Goal: Task Accomplishment & Management: Manage account settings

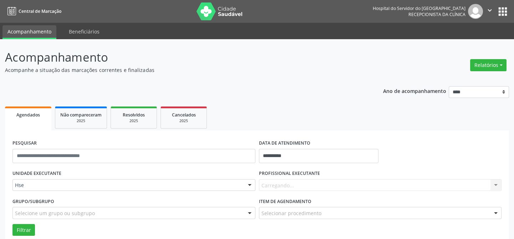
click at [301, 189] on div "Carregando... Nenhum resultado encontrado para: " " Não há nenhuma opção para s…" at bounding box center [380, 185] width 243 height 12
click at [301, 185] on div "Carregando... Nenhum resultado encontrado para: " " Não há nenhuma opção para s…" at bounding box center [380, 185] width 243 height 12
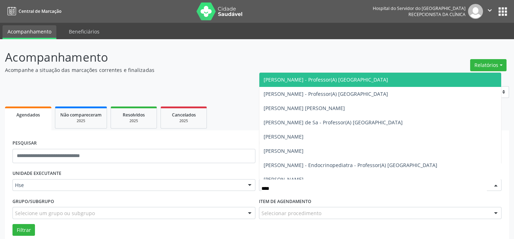
type input "*****"
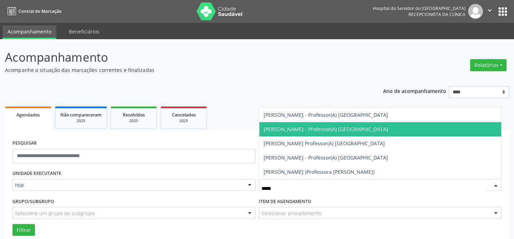
click at [328, 131] on span "[PERSON_NAME] - Professor(A) [GEOGRAPHIC_DATA]" at bounding box center [326, 129] width 125 height 7
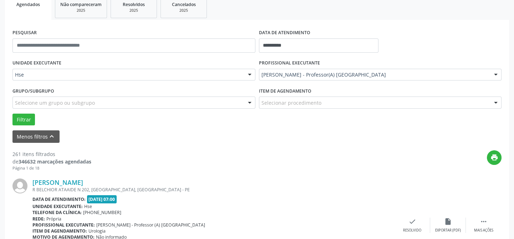
scroll to position [130, 0]
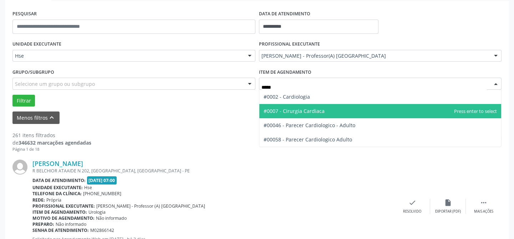
type input "******"
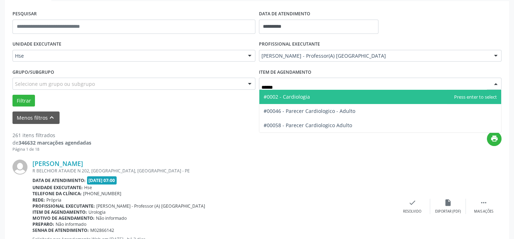
click at [294, 92] on span "#0002 - Cardiologia" at bounding box center [380, 97] width 242 height 14
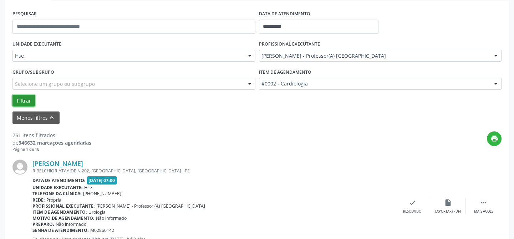
click at [27, 101] on button "Filtrar" at bounding box center [23, 101] width 22 height 12
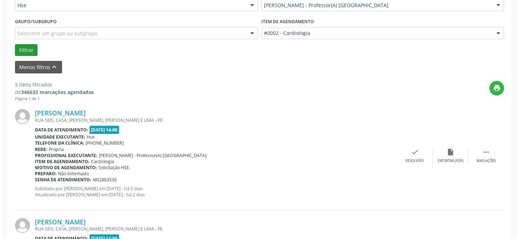
scroll to position [194, 0]
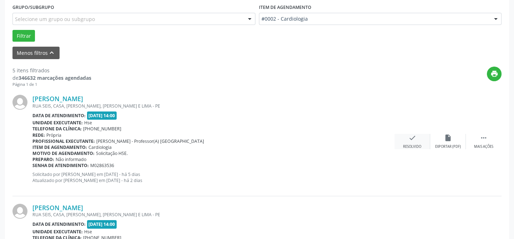
click at [419, 147] on div "Resolvido" at bounding box center [412, 146] width 18 height 5
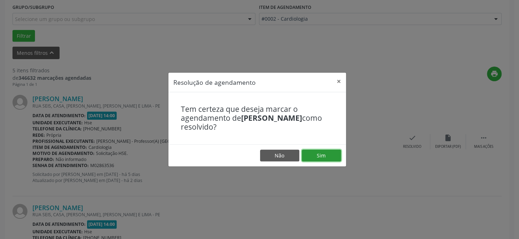
click at [320, 159] on button "Sim" at bounding box center [321, 156] width 39 height 12
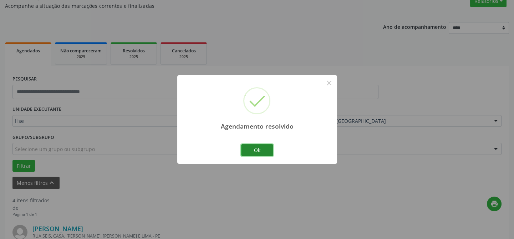
click at [257, 149] on button "Ok" at bounding box center [257, 150] width 32 height 12
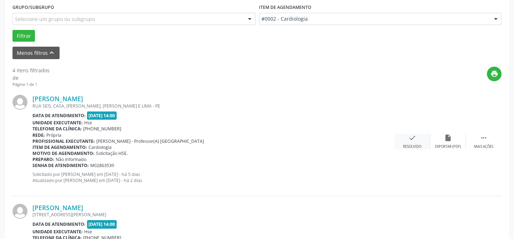
click at [423, 145] on div "check Resolvido" at bounding box center [413, 141] width 36 height 15
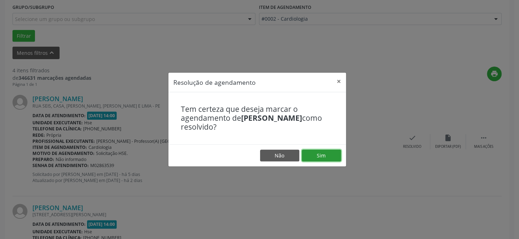
click at [321, 155] on button "Sim" at bounding box center [321, 156] width 39 height 12
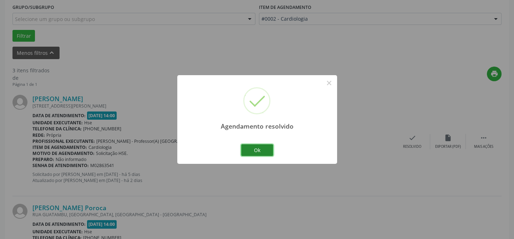
click at [245, 148] on button "Ok" at bounding box center [257, 150] width 32 height 12
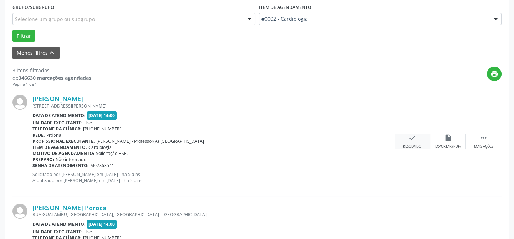
click at [416, 144] on div "Resolvido" at bounding box center [412, 146] width 18 height 5
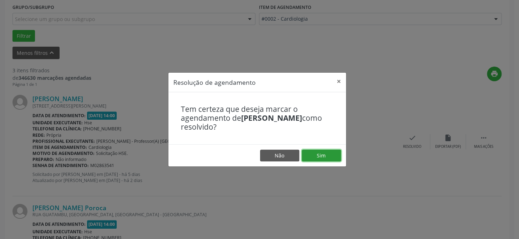
click at [329, 153] on button "Sim" at bounding box center [321, 156] width 39 height 12
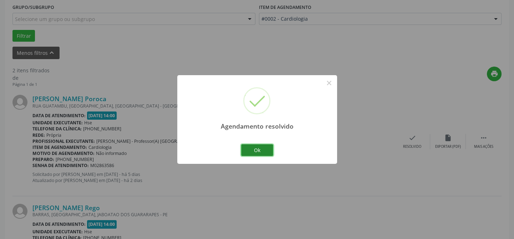
click at [254, 151] on button "Ok" at bounding box center [257, 150] width 32 height 12
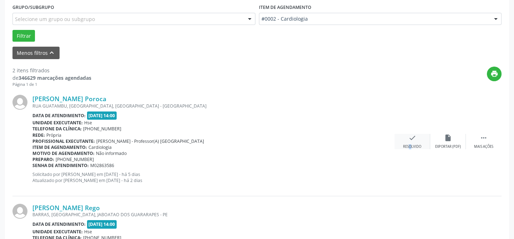
click at [404, 141] on div "check Resolvido" at bounding box center [413, 141] width 36 height 15
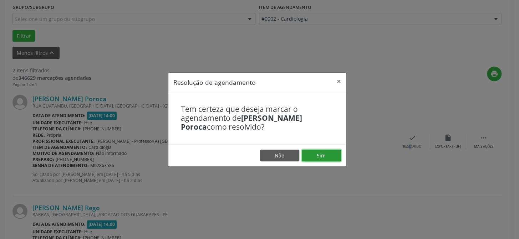
drag, startPoint x: 334, startPoint y: 158, endPoint x: 330, endPoint y: 157, distance: 3.9
click at [334, 158] on button "Sim" at bounding box center [321, 156] width 39 height 12
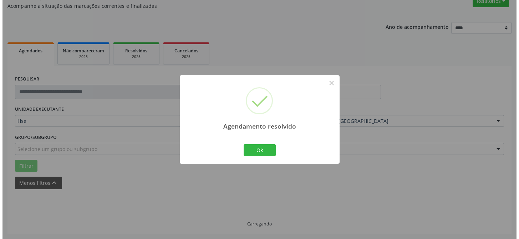
scroll to position [163, 0]
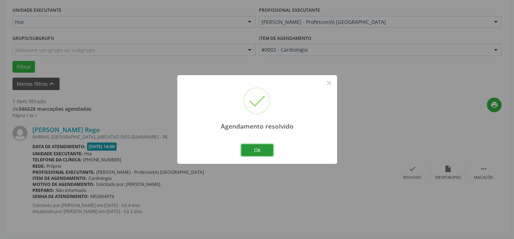
click at [258, 151] on button "Ok" at bounding box center [257, 150] width 32 height 12
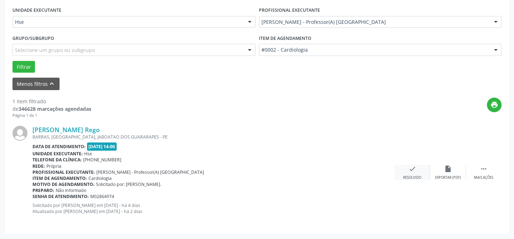
click at [408, 167] on icon "check" at bounding box center [412, 169] width 8 height 8
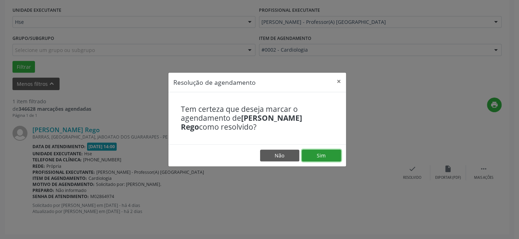
click at [322, 151] on button "Sim" at bounding box center [321, 156] width 39 height 12
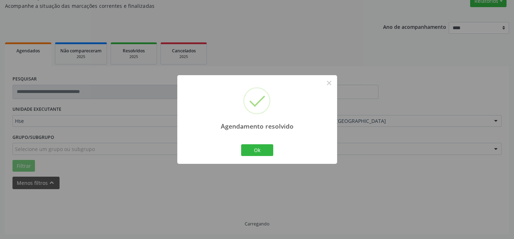
scroll to position [49, 0]
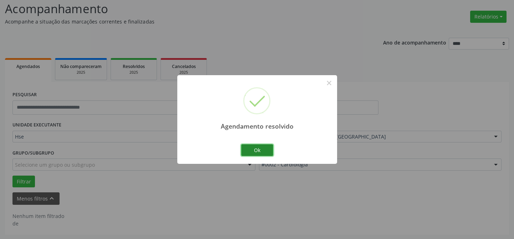
click at [271, 150] on button "Ok" at bounding box center [257, 150] width 32 height 12
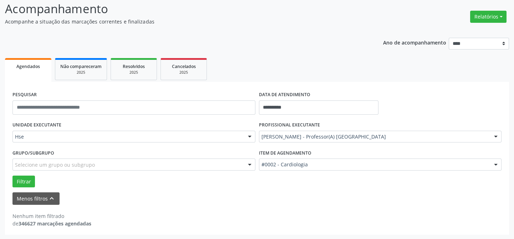
click at [283, 140] on div "[PERSON_NAME] - Professor(A) [GEOGRAPHIC_DATA]" at bounding box center [380, 137] width 243 height 12
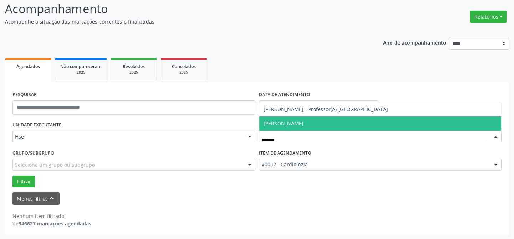
type input "*******"
drag, startPoint x: 298, startPoint y: 128, endPoint x: 299, endPoint y: 142, distance: 14.0
click at [298, 128] on span "[PERSON_NAME]" at bounding box center [380, 124] width 242 height 14
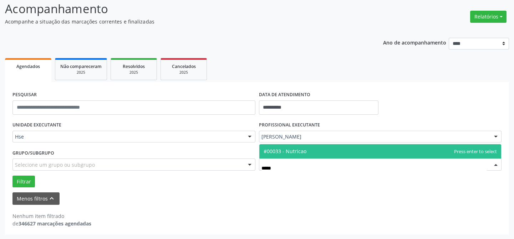
type input "******"
click at [308, 153] on span "#00033 - Nutricao" at bounding box center [380, 151] width 242 height 14
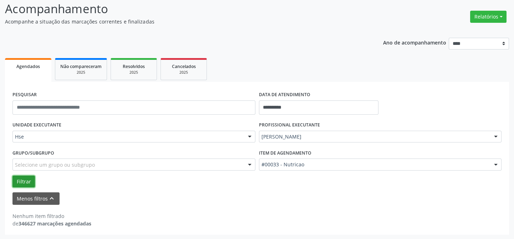
click at [19, 181] on button "Filtrar" at bounding box center [23, 182] width 22 height 12
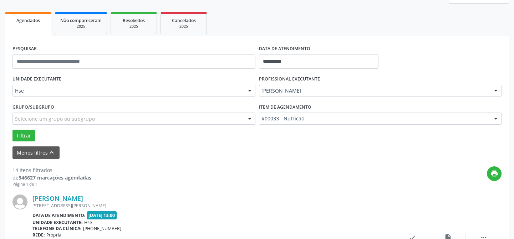
scroll to position [194, 0]
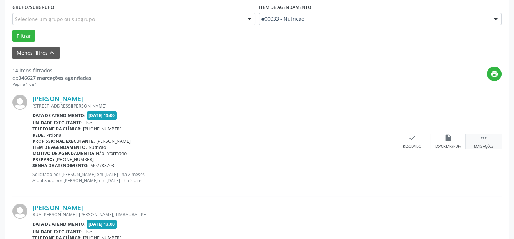
click at [485, 142] on div " Mais ações" at bounding box center [484, 141] width 36 height 15
click at [456, 142] on div "alarm_off Não compareceu" at bounding box center [448, 141] width 36 height 15
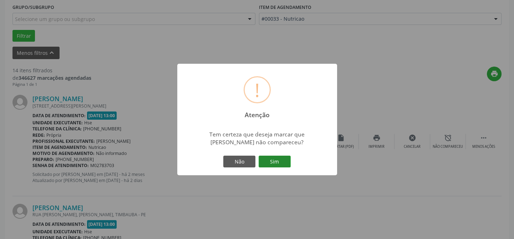
click at [266, 162] on button "Sim" at bounding box center [275, 162] width 32 height 12
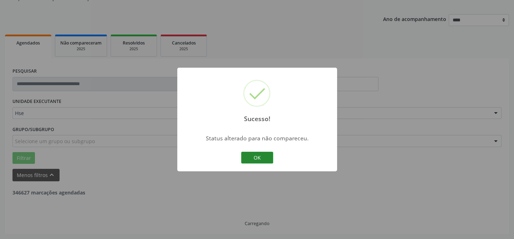
scroll to position [71, 0]
click at [251, 157] on button "OK" at bounding box center [257, 158] width 32 height 12
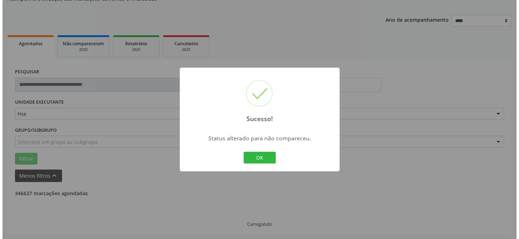
scroll to position [194, 0]
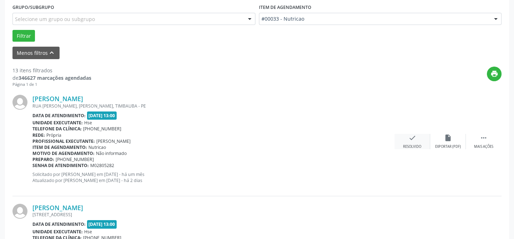
click at [413, 142] on div "check Resolvido" at bounding box center [413, 141] width 36 height 15
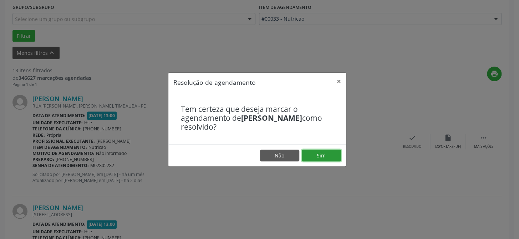
click at [324, 160] on button "Sim" at bounding box center [321, 156] width 39 height 12
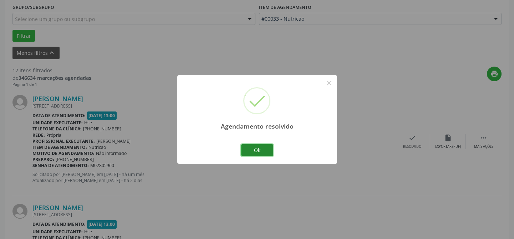
click at [249, 153] on button "Ok" at bounding box center [257, 150] width 32 height 12
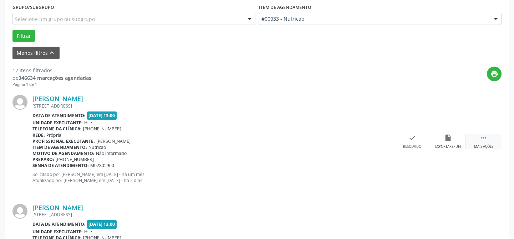
click at [477, 138] on div " Mais ações" at bounding box center [484, 141] width 36 height 15
click at [460, 144] on div "Não compareceu" at bounding box center [448, 146] width 30 height 5
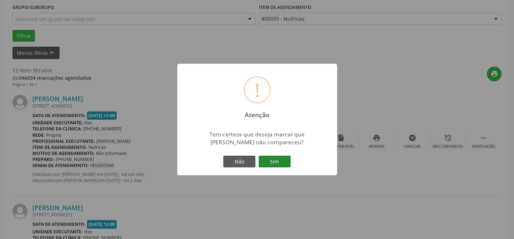
click at [272, 167] on button "Sim" at bounding box center [275, 162] width 32 height 12
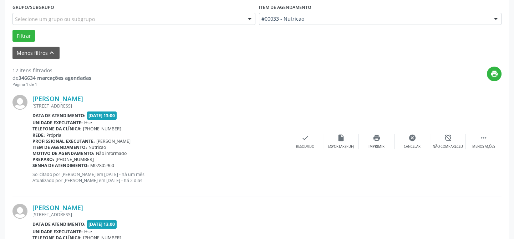
scroll to position [71, 0]
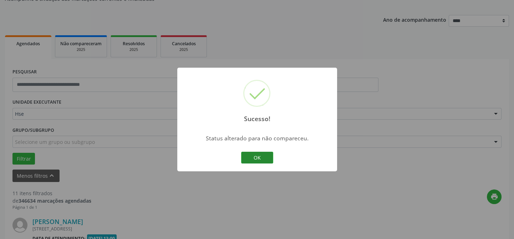
click at [264, 157] on button "OK" at bounding box center [257, 158] width 32 height 12
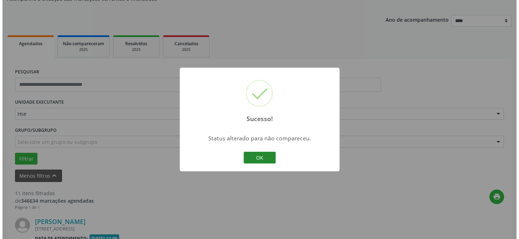
scroll to position [194, 0]
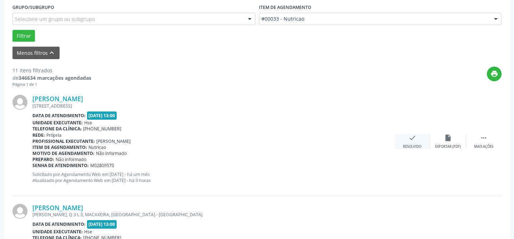
click at [405, 144] on div "Resolvido" at bounding box center [412, 146] width 18 height 5
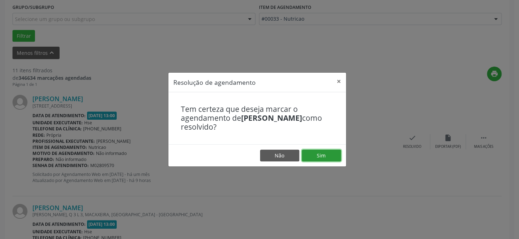
click at [320, 152] on button "Sim" at bounding box center [321, 156] width 39 height 12
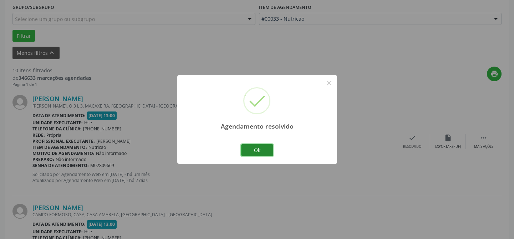
click at [250, 154] on button "Ok" at bounding box center [257, 150] width 32 height 12
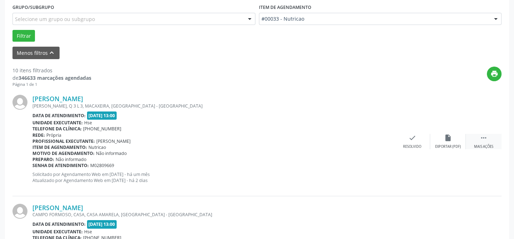
click at [494, 134] on div " Mais ações" at bounding box center [484, 141] width 36 height 15
click at [453, 142] on div "alarm_off Não compareceu" at bounding box center [448, 141] width 36 height 15
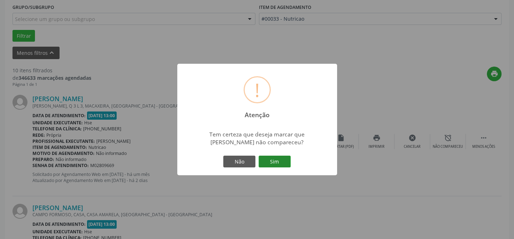
click at [279, 164] on button "Sim" at bounding box center [275, 162] width 32 height 12
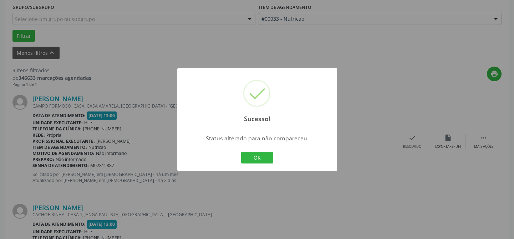
click at [249, 150] on div "Sucesso! × Status alterado para não compareceu. OK Cancel" at bounding box center [257, 120] width 160 height 104
click at [248, 156] on button "OK" at bounding box center [257, 158] width 32 height 12
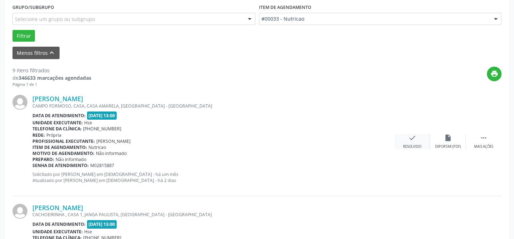
click at [420, 139] on div "check Resolvido" at bounding box center [413, 141] width 36 height 15
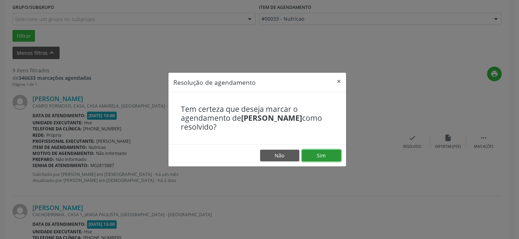
click at [317, 157] on button "Sim" at bounding box center [321, 156] width 39 height 12
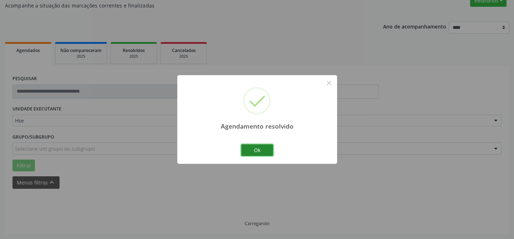
click at [259, 151] on button "Ok" at bounding box center [257, 150] width 32 height 12
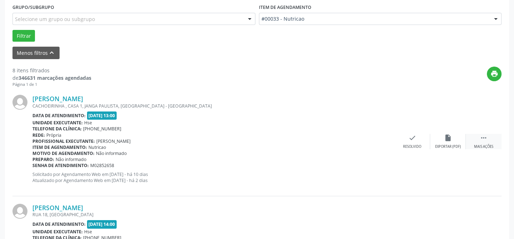
click at [478, 137] on div " Mais ações" at bounding box center [484, 141] width 36 height 15
click at [447, 139] on icon "alarm_off" at bounding box center [448, 138] width 8 height 8
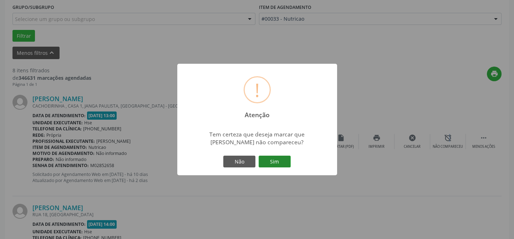
click at [269, 164] on button "Sim" at bounding box center [275, 162] width 32 height 12
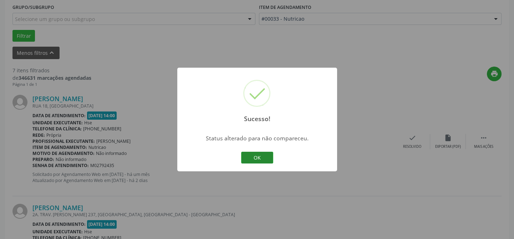
click at [250, 157] on button "OK" at bounding box center [257, 158] width 32 height 12
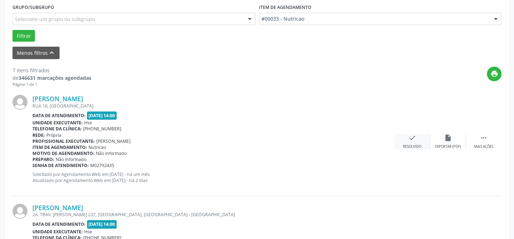
click at [396, 148] on div "check Resolvido" at bounding box center [413, 141] width 36 height 15
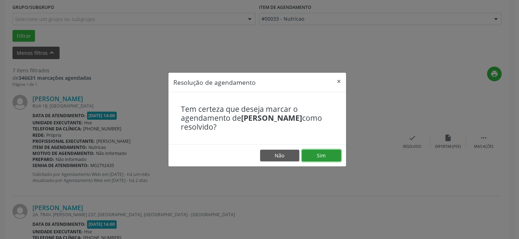
click at [324, 158] on button "Sim" at bounding box center [321, 156] width 39 height 12
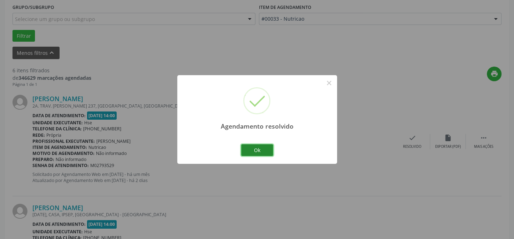
click at [254, 156] on button "Ok" at bounding box center [257, 150] width 32 height 12
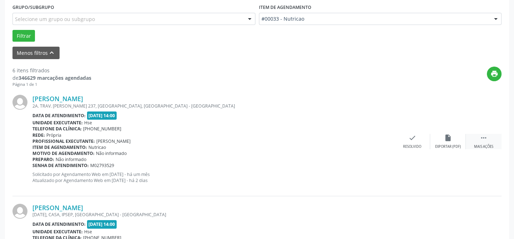
click at [482, 146] on div "Mais ações" at bounding box center [483, 146] width 19 height 5
click at [457, 142] on div "alarm_off Não compareceu" at bounding box center [448, 141] width 36 height 15
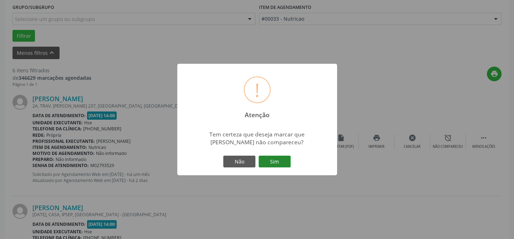
click at [274, 162] on button "Sim" at bounding box center [275, 162] width 32 height 12
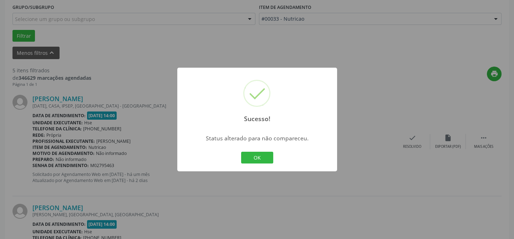
click at [273, 164] on div "OK Cancel" at bounding box center [256, 158] width 35 height 15
drag, startPoint x: 276, startPoint y: 154, endPoint x: 258, endPoint y: 157, distance: 18.8
click at [269, 157] on div "Sucesso! × Status alterado para não compareceu. OK Cancel" at bounding box center [257, 120] width 160 height 104
click at [259, 157] on button "OK" at bounding box center [257, 158] width 32 height 12
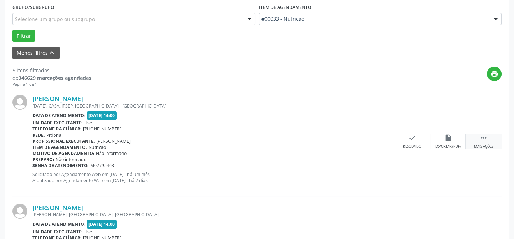
drag, startPoint x: 491, startPoint y: 140, endPoint x: 469, endPoint y: 143, distance: 21.6
click at [490, 140] on div " Mais ações" at bounding box center [484, 141] width 36 height 15
click at [443, 142] on div "alarm_off Não compareceu" at bounding box center [448, 141] width 36 height 15
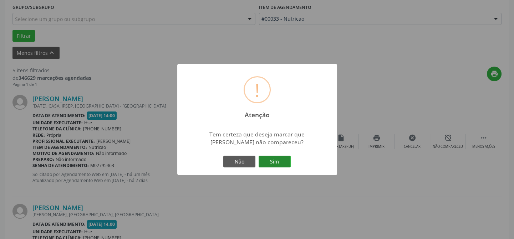
click at [275, 164] on button "Sim" at bounding box center [275, 162] width 32 height 12
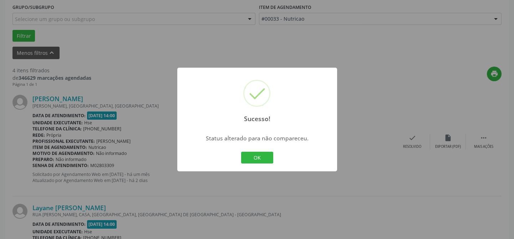
click at [258, 157] on button "OK" at bounding box center [257, 158] width 32 height 12
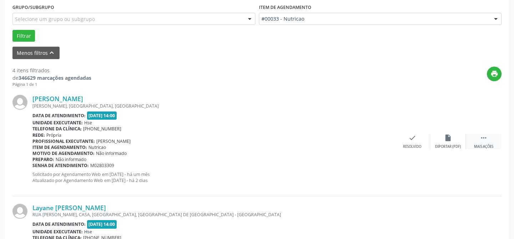
click at [476, 141] on div " Mais ações" at bounding box center [484, 141] width 36 height 15
click at [458, 146] on div "Não compareceu" at bounding box center [448, 146] width 30 height 5
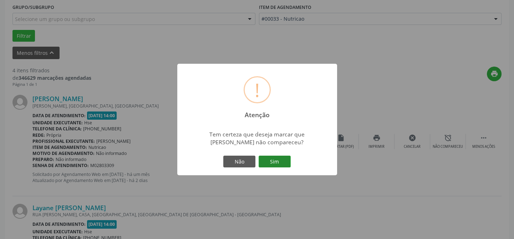
click at [277, 164] on button "Sim" at bounding box center [275, 162] width 32 height 12
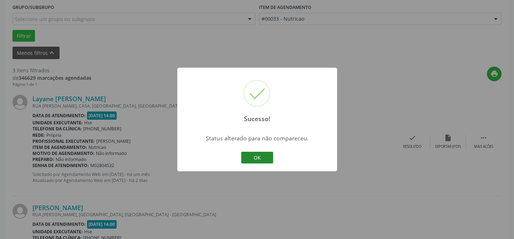
click at [268, 158] on button "OK" at bounding box center [257, 158] width 32 height 12
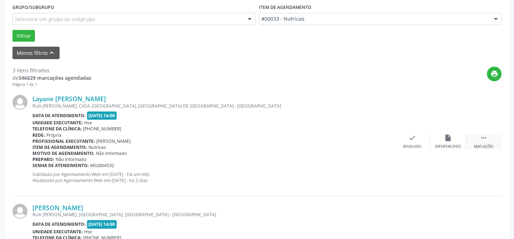
click at [491, 147] on div "Mais ações" at bounding box center [483, 146] width 19 height 5
click at [454, 148] on div "Não compareceu" at bounding box center [448, 146] width 30 height 5
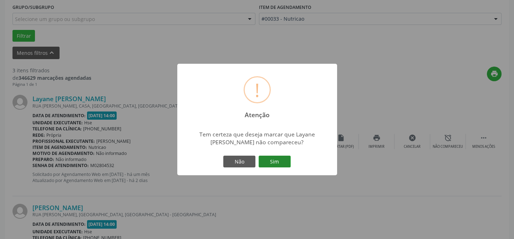
click at [279, 164] on button "Sim" at bounding box center [275, 162] width 32 height 12
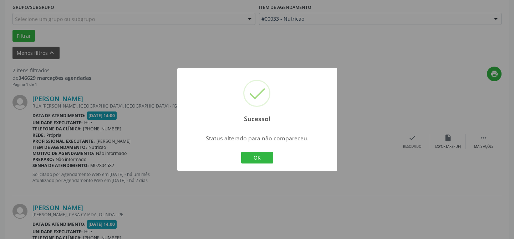
drag, startPoint x: 253, startPoint y: 161, endPoint x: 258, endPoint y: 159, distance: 5.3
click at [253, 161] on button "OK" at bounding box center [257, 158] width 32 height 12
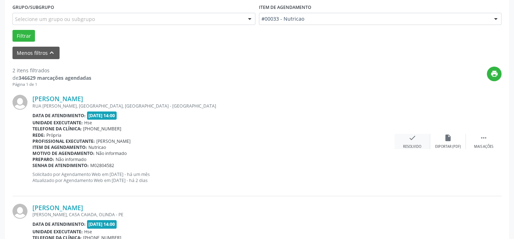
click at [419, 142] on div "check Resolvido" at bounding box center [413, 141] width 36 height 15
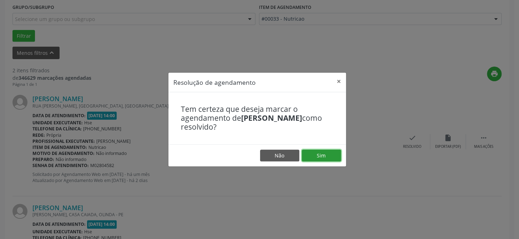
click at [321, 153] on button "Sim" at bounding box center [321, 156] width 39 height 12
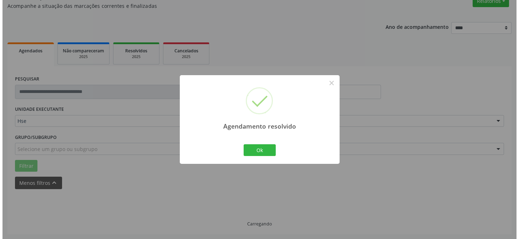
scroll to position [163, 0]
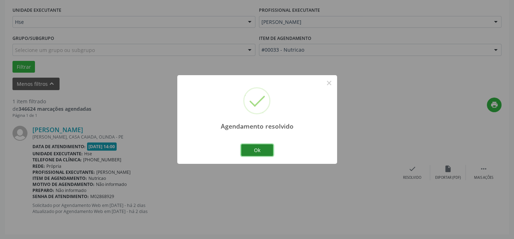
click at [255, 150] on button "Ok" at bounding box center [257, 150] width 32 height 12
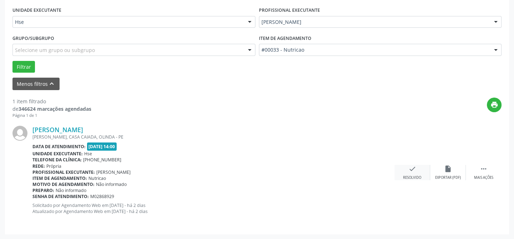
click at [418, 173] on div "check Resolvido" at bounding box center [413, 172] width 36 height 15
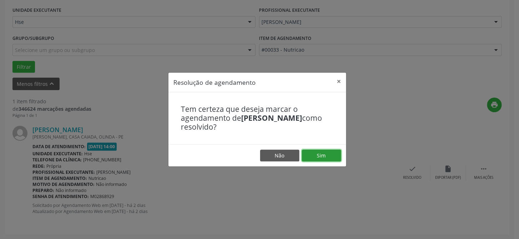
click at [328, 158] on button "Sim" at bounding box center [321, 156] width 39 height 12
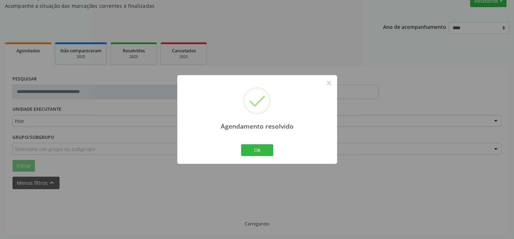
drag, startPoint x: 285, startPoint y: 153, endPoint x: 258, endPoint y: 153, distance: 27.5
click at [280, 154] on div "Agendamento resolvido × Ok Cancel" at bounding box center [257, 119] width 160 height 89
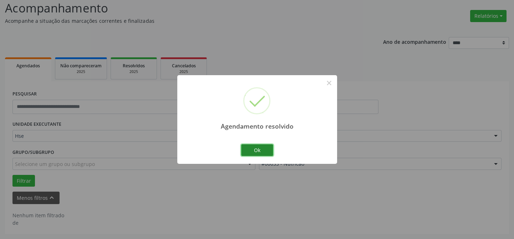
click at [258, 153] on button "Ok" at bounding box center [257, 150] width 32 height 12
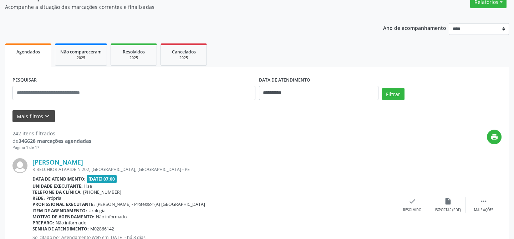
scroll to position [65, 0]
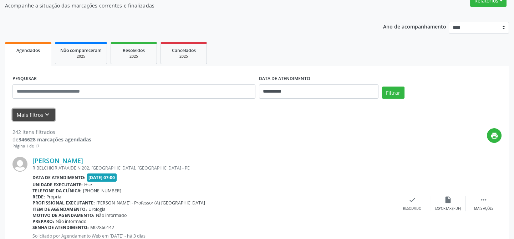
click at [40, 118] on button "Mais filtros keyboard_arrow_down" at bounding box center [33, 115] width 42 height 12
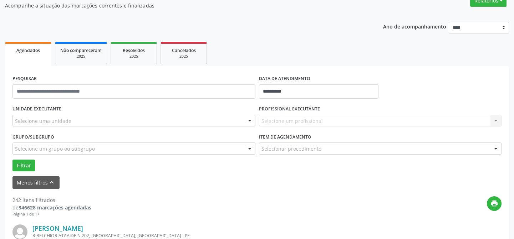
drag, startPoint x: 52, startPoint y: 125, endPoint x: 33, endPoint y: 126, distance: 18.6
click at [50, 125] on div "Selecione uma unidade" at bounding box center [133, 121] width 243 height 12
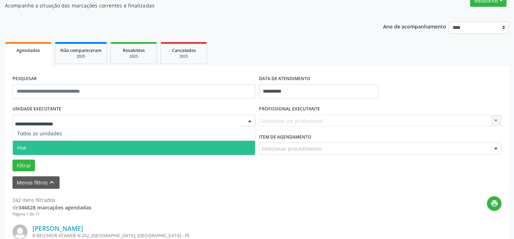
drag, startPoint x: 43, startPoint y: 145, endPoint x: 71, endPoint y: 135, distance: 30.0
click at [43, 146] on span "Hse" at bounding box center [134, 148] width 242 height 14
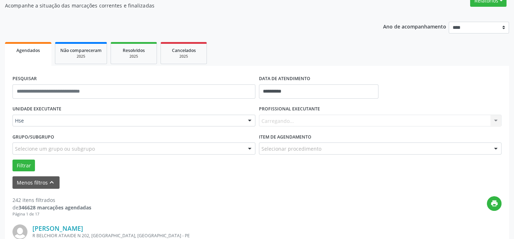
click at [283, 122] on div "Carregando... Nenhum resultado encontrado para: " " Não há nenhuma opção para s…" at bounding box center [380, 121] width 243 height 12
type input "*"
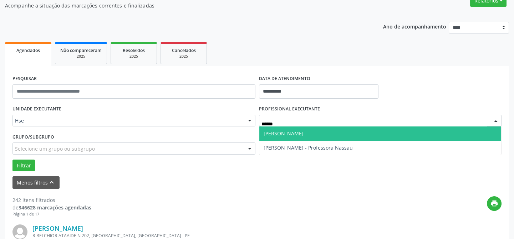
type input "*******"
click at [301, 136] on span "[PERSON_NAME]" at bounding box center [284, 133] width 40 height 7
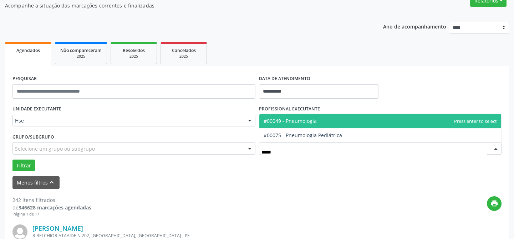
type input "******"
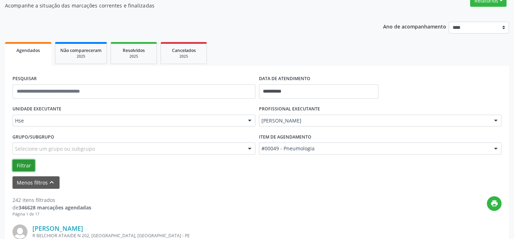
click at [32, 164] on button "Filtrar" at bounding box center [23, 166] width 22 height 12
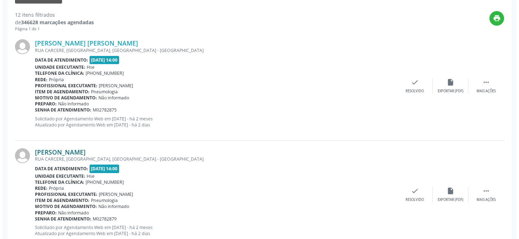
scroll to position [259, 0]
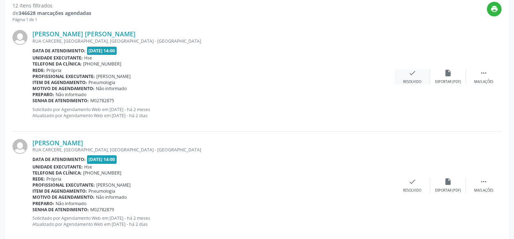
click at [412, 76] on icon "check" at bounding box center [412, 73] width 8 height 8
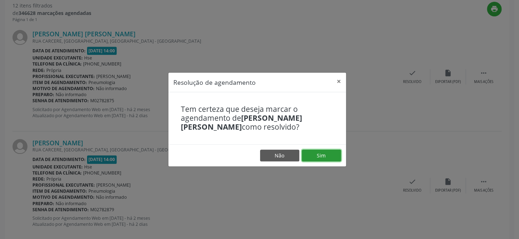
click at [325, 158] on button "Sim" at bounding box center [321, 156] width 39 height 12
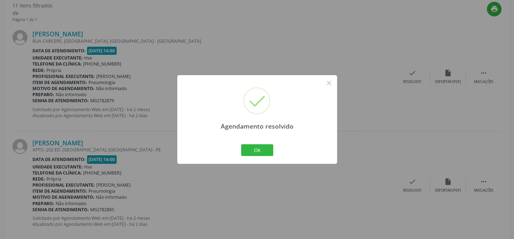
click at [265, 159] on div "Agendamento resolvido × Ok Cancel" at bounding box center [257, 119] width 160 height 89
click at [253, 151] on button "Ok" at bounding box center [257, 150] width 32 height 12
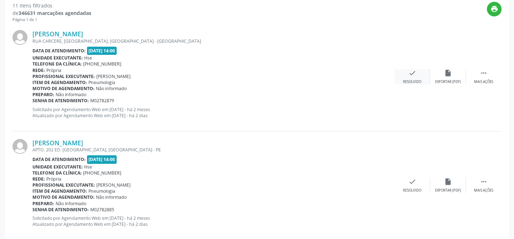
click at [425, 72] on div "check Resolvido" at bounding box center [413, 76] width 36 height 15
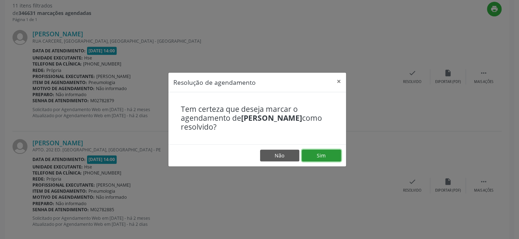
click at [320, 158] on button "Sim" at bounding box center [321, 156] width 39 height 12
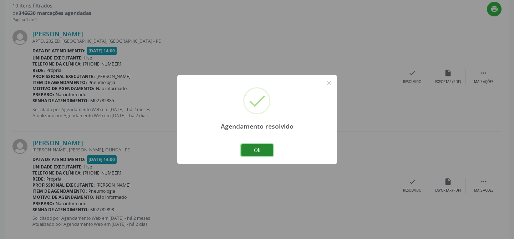
click at [250, 149] on button "Ok" at bounding box center [257, 150] width 32 height 12
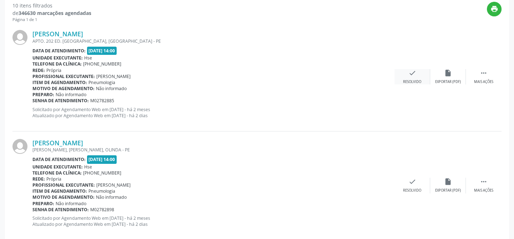
click at [403, 75] on div "check Resolvido" at bounding box center [413, 76] width 36 height 15
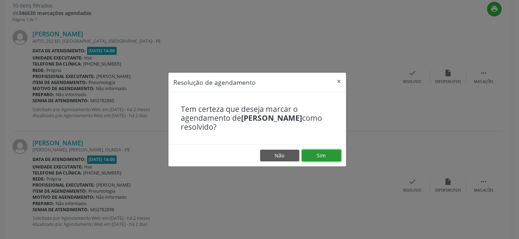
click at [329, 157] on button "Sim" at bounding box center [321, 156] width 39 height 12
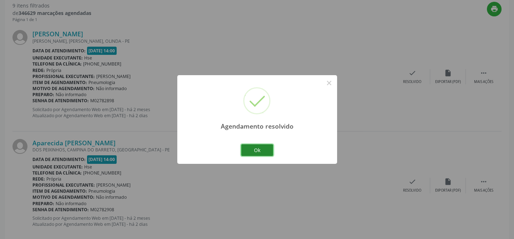
click at [245, 155] on button "Ok" at bounding box center [257, 150] width 32 height 12
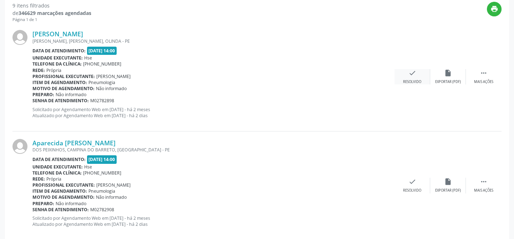
click at [409, 76] on icon "check" at bounding box center [412, 73] width 8 height 8
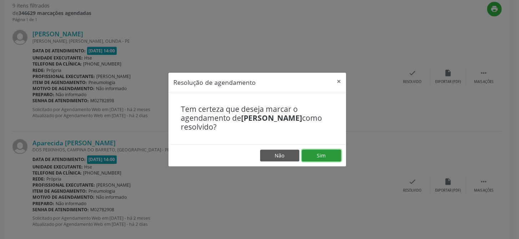
click at [319, 155] on button "Sim" at bounding box center [321, 156] width 39 height 12
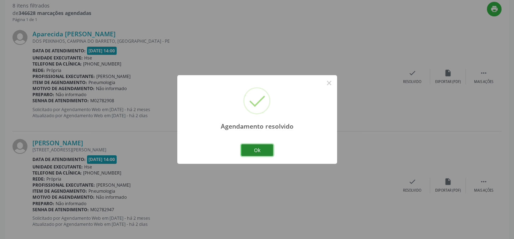
click at [255, 151] on button "Ok" at bounding box center [257, 150] width 32 height 12
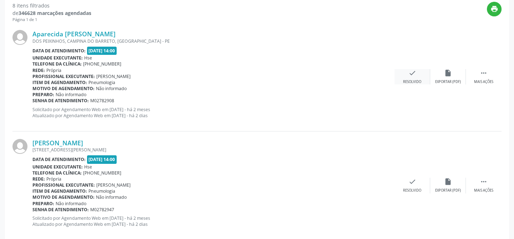
click at [416, 74] on icon "check" at bounding box center [412, 73] width 8 height 8
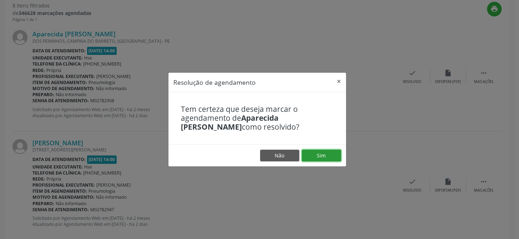
click at [320, 153] on button "Sim" at bounding box center [321, 156] width 39 height 12
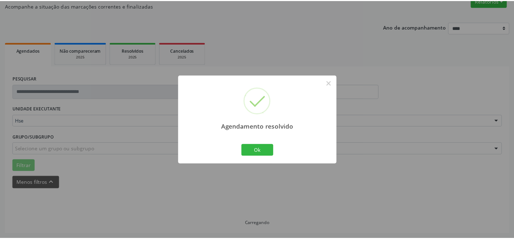
scroll to position [64, 0]
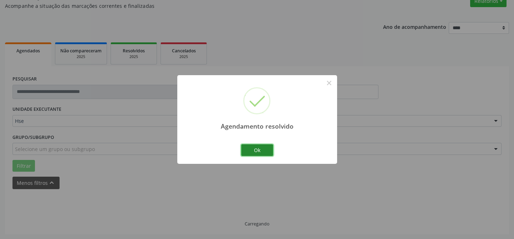
click at [251, 151] on button "Ok" at bounding box center [257, 150] width 32 height 12
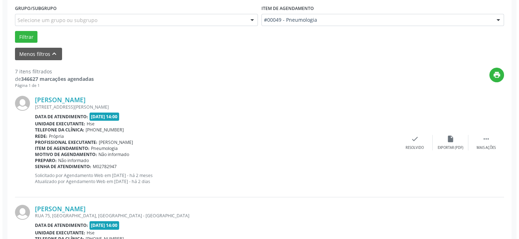
scroll to position [194, 0]
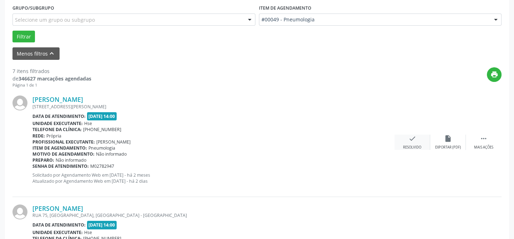
click at [417, 146] on div "Resolvido" at bounding box center [412, 147] width 18 height 5
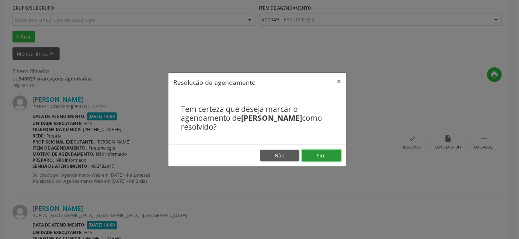
click at [324, 157] on button "Sim" at bounding box center [321, 156] width 39 height 12
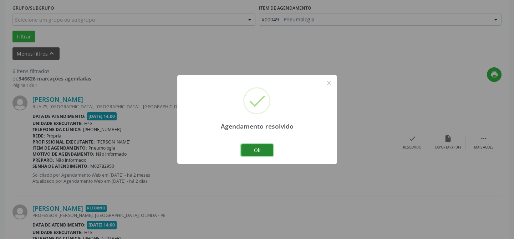
click at [258, 152] on button "Ok" at bounding box center [257, 150] width 32 height 12
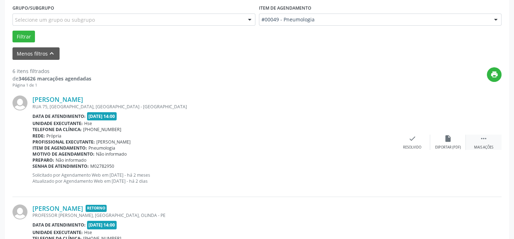
click at [489, 146] on div "Mais ações" at bounding box center [483, 147] width 19 height 5
click at [451, 145] on div "Não compareceu" at bounding box center [448, 147] width 30 height 5
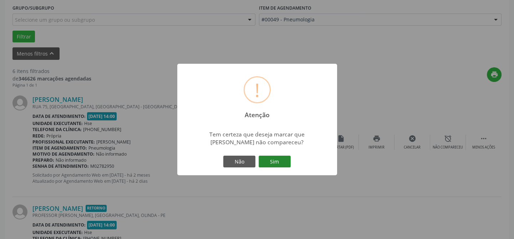
click at [275, 163] on button "Sim" at bounding box center [275, 162] width 32 height 12
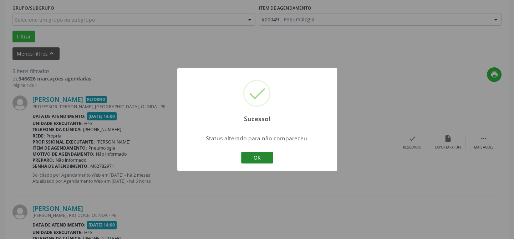
click at [264, 156] on button "OK" at bounding box center [257, 158] width 32 height 12
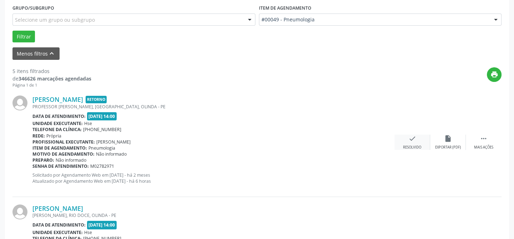
click at [406, 141] on div "check Resolvido" at bounding box center [413, 142] width 36 height 15
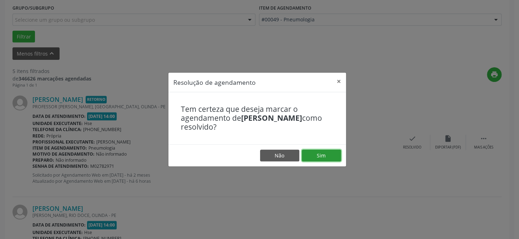
click at [339, 152] on button "Sim" at bounding box center [321, 156] width 39 height 12
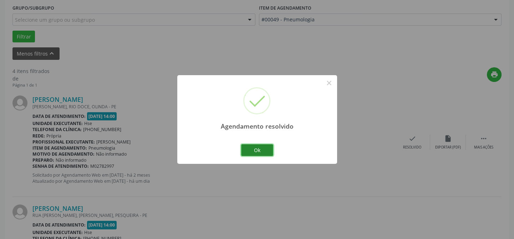
click at [260, 148] on button "Ok" at bounding box center [257, 150] width 32 height 12
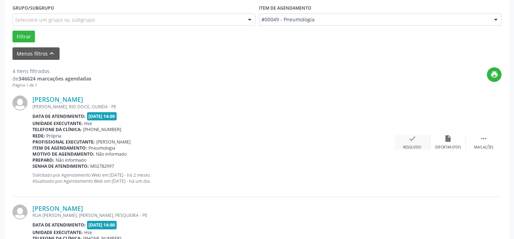
click at [412, 139] on icon "check" at bounding box center [412, 139] width 8 height 8
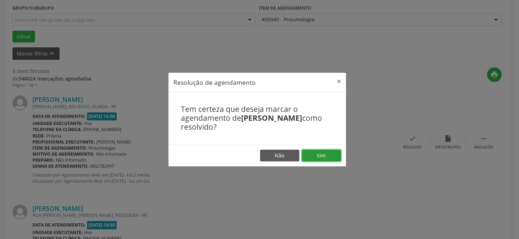
click at [326, 156] on button "Sim" at bounding box center [321, 156] width 39 height 12
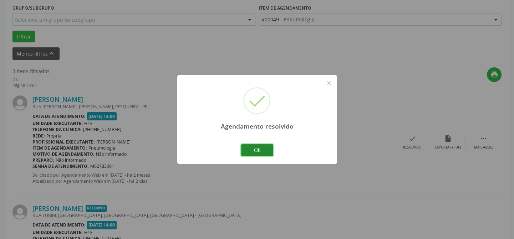
click at [252, 153] on button "Ok" at bounding box center [257, 150] width 32 height 12
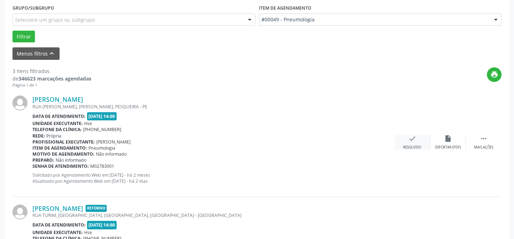
click at [411, 142] on icon "check" at bounding box center [412, 139] width 8 height 8
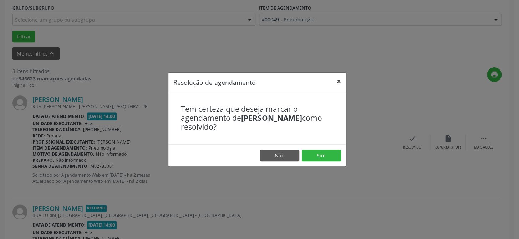
click at [341, 85] on button "×" at bounding box center [339, 81] width 14 height 17
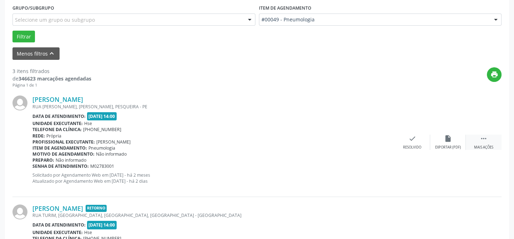
click at [487, 139] on icon "" at bounding box center [484, 139] width 8 height 8
click at [437, 140] on div "alarm_off Não compareceu" at bounding box center [448, 142] width 36 height 15
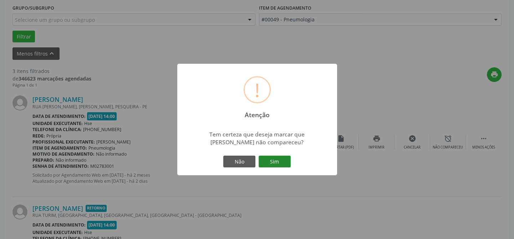
click at [276, 158] on button "Sim" at bounding box center [275, 162] width 32 height 12
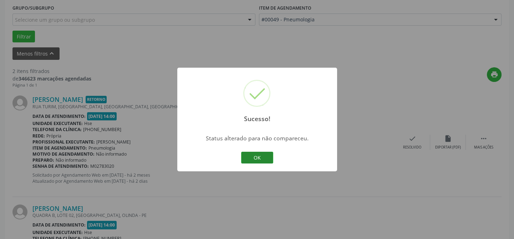
click at [251, 160] on button "OK" at bounding box center [257, 158] width 32 height 12
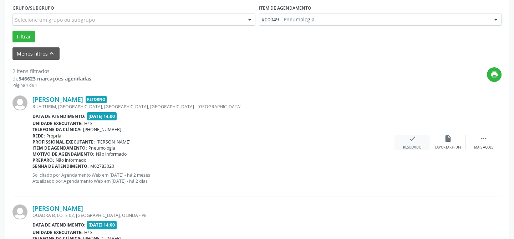
click at [405, 136] on div "check Resolvido" at bounding box center [413, 142] width 36 height 15
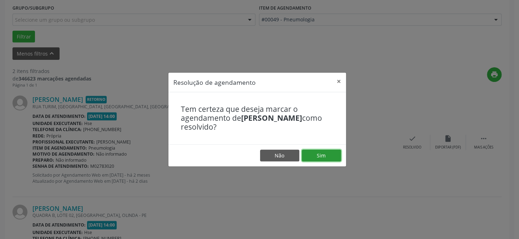
click at [323, 157] on button "Sim" at bounding box center [321, 156] width 39 height 12
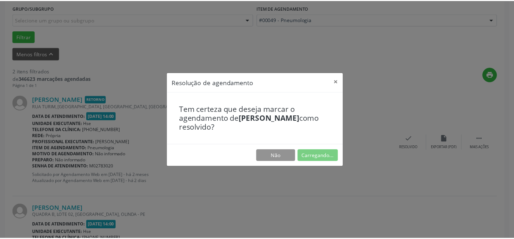
scroll to position [64, 0]
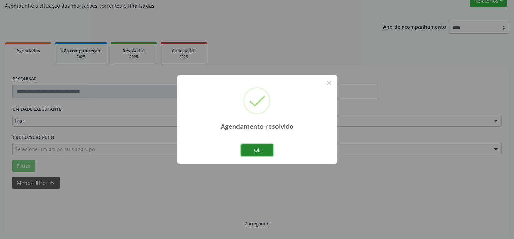
click at [254, 148] on button "Ok" at bounding box center [257, 150] width 32 height 12
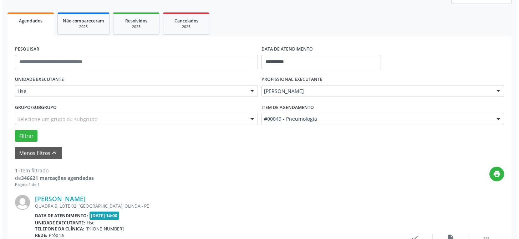
scroll to position [129, 0]
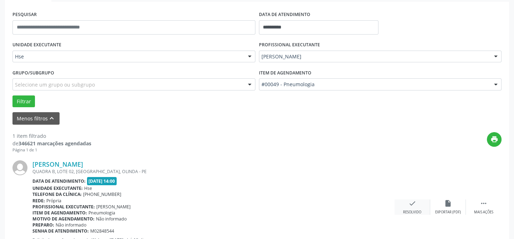
click at [413, 208] on div "check Resolvido" at bounding box center [413, 207] width 36 height 15
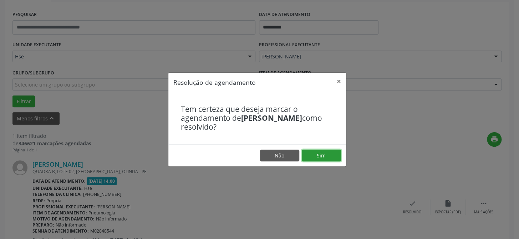
click at [320, 156] on button "Sim" at bounding box center [321, 156] width 39 height 12
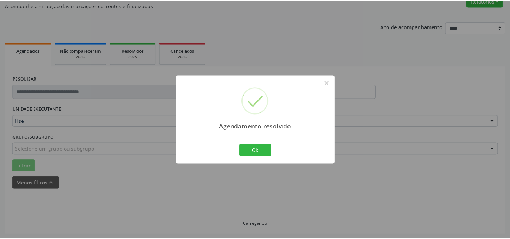
scroll to position [49, 0]
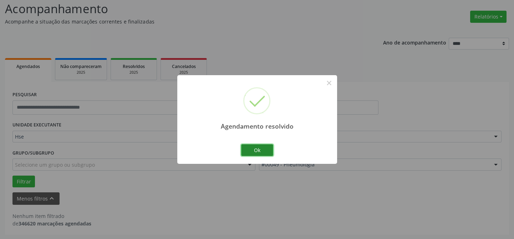
click at [253, 152] on button "Ok" at bounding box center [257, 150] width 32 height 12
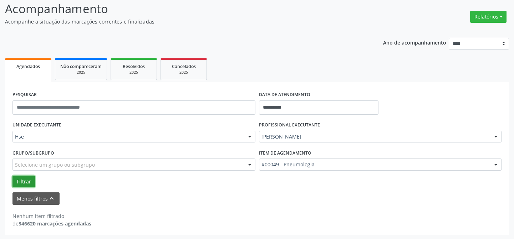
click at [21, 185] on button "Filtrar" at bounding box center [23, 182] width 22 height 12
